Goal: Information Seeking & Learning: Check status

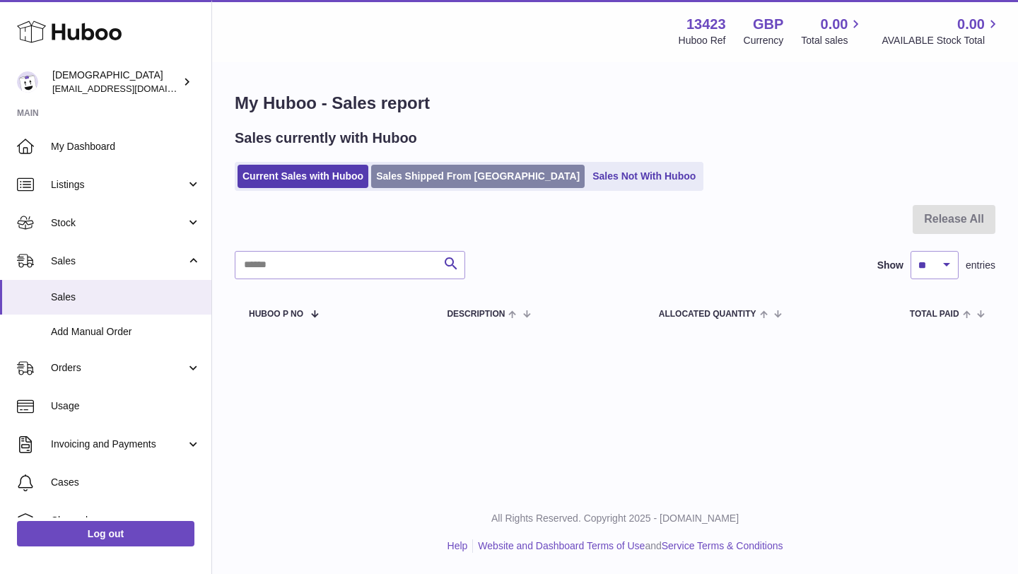
click at [407, 181] on link "Sales Shipped From [GEOGRAPHIC_DATA]" at bounding box center [477, 176] width 213 height 23
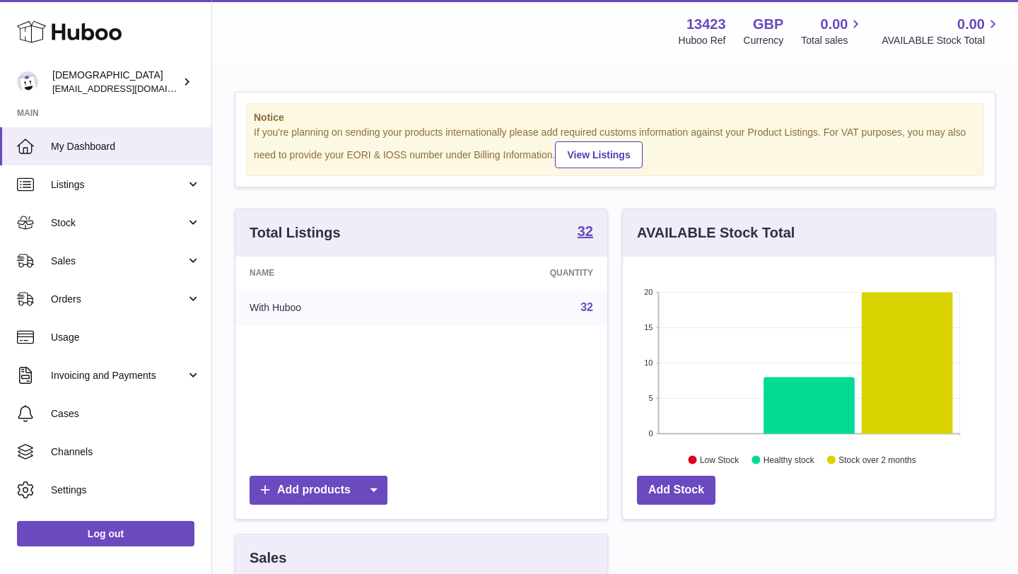
scroll to position [220, 372]
click at [71, 269] on link "Sales" at bounding box center [105, 261] width 211 height 38
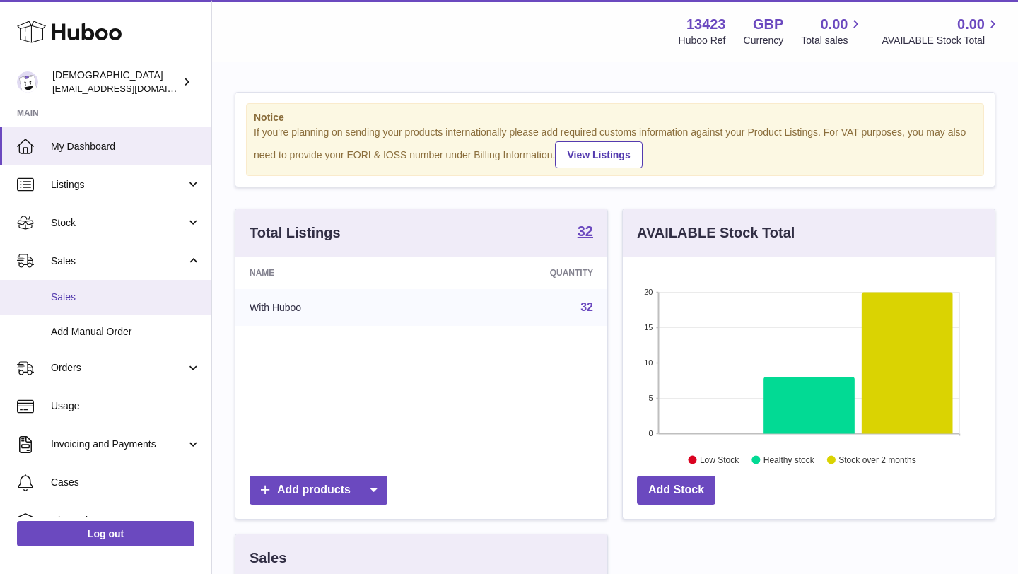
click at [72, 303] on span "Sales" at bounding box center [126, 296] width 150 height 13
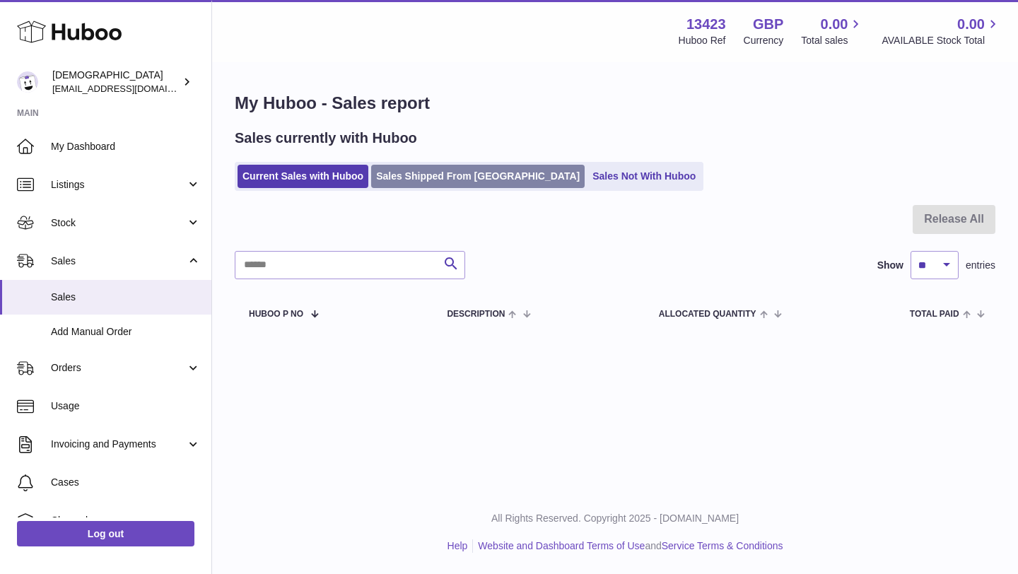
click at [433, 167] on link "Sales Shipped From [GEOGRAPHIC_DATA]" at bounding box center [477, 176] width 213 height 23
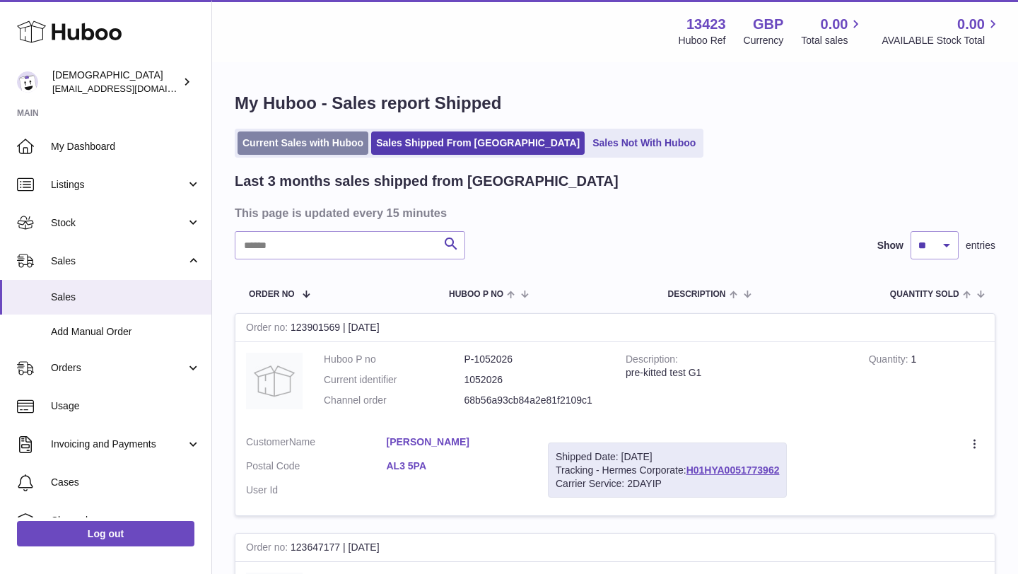
click at [300, 146] on link "Current Sales with Huboo" at bounding box center [302, 142] width 131 height 23
